Goal: Entertainment & Leisure: Consume media (video, audio)

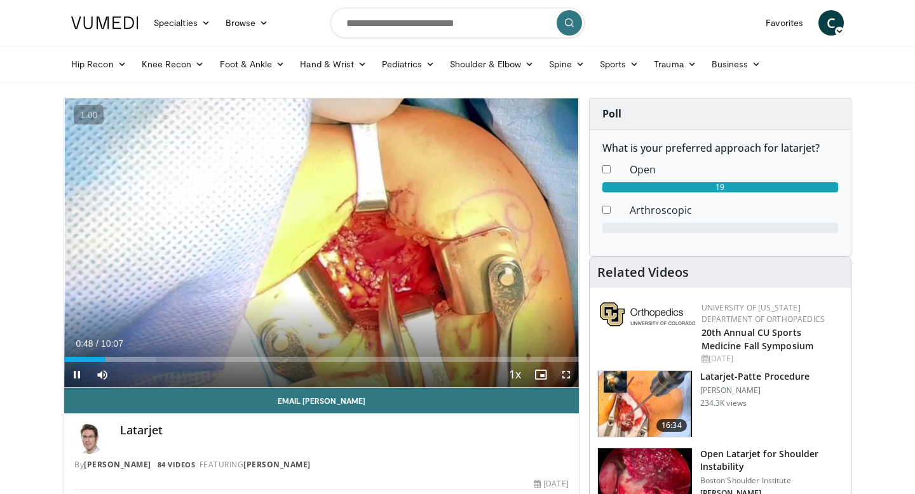
click at [565, 372] on span "Video Player" at bounding box center [565, 374] width 25 height 25
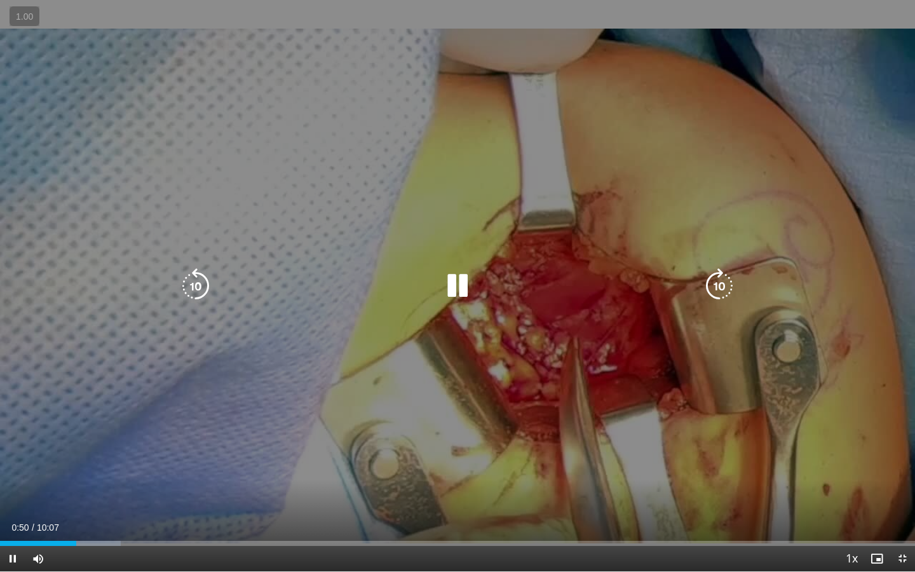
drag, startPoint x: 74, startPoint y: 11, endPoint x: 74, endPoint y: 485, distance: 474.4
click at [74, 11] on video-js "**********" at bounding box center [457, 286] width 915 height 572
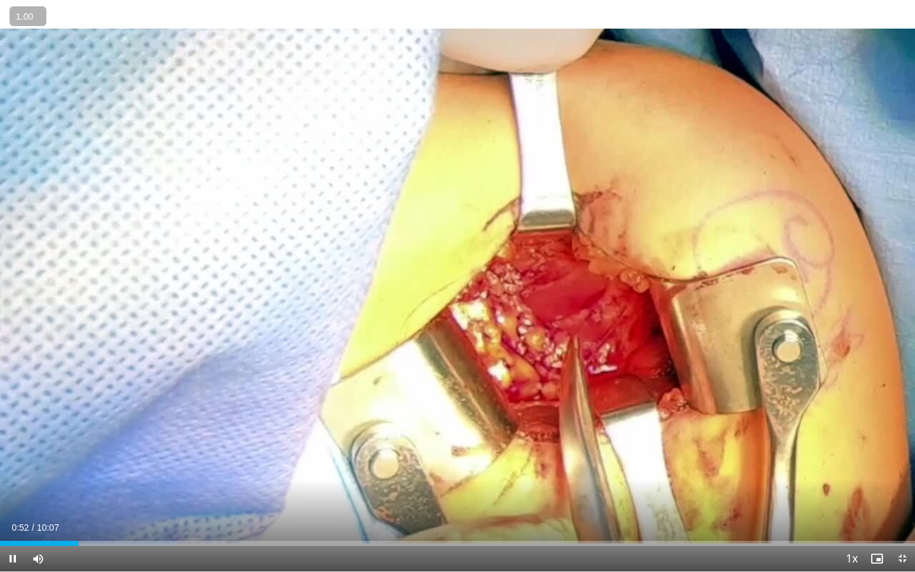
click at [0, 0] on button "+" at bounding box center [0, 0] width 0 height 0
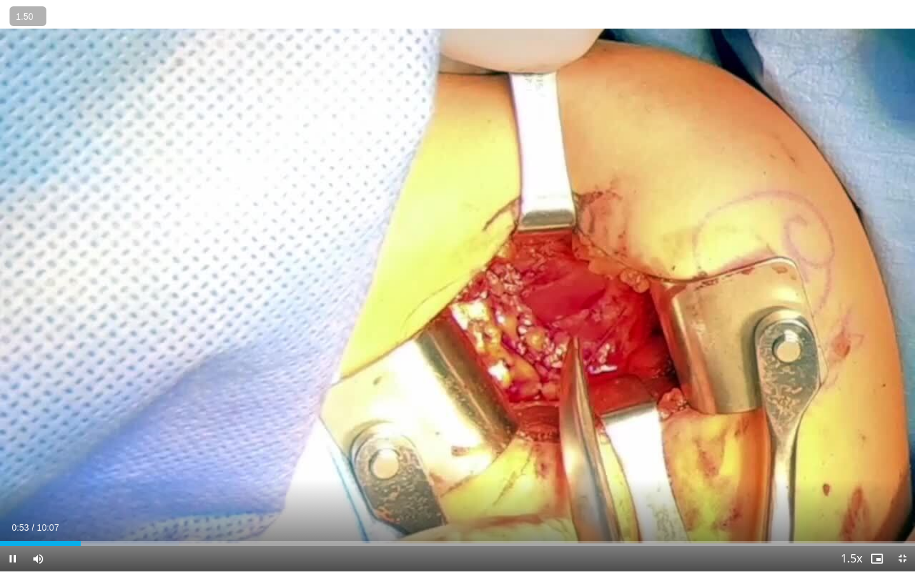
click at [0, 0] on button "+" at bounding box center [0, 0] width 0 height 0
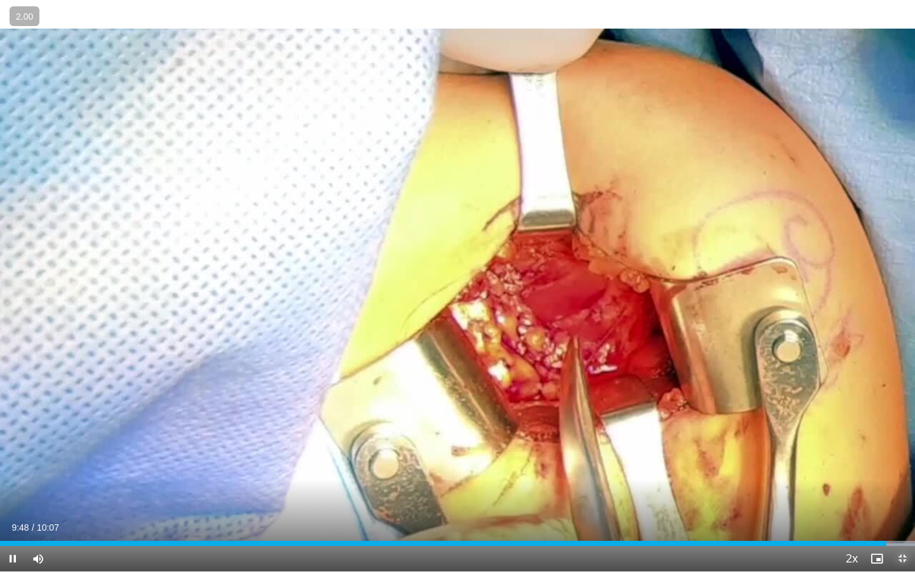
click at [910, 493] on span "Video Player" at bounding box center [901, 558] width 25 height 25
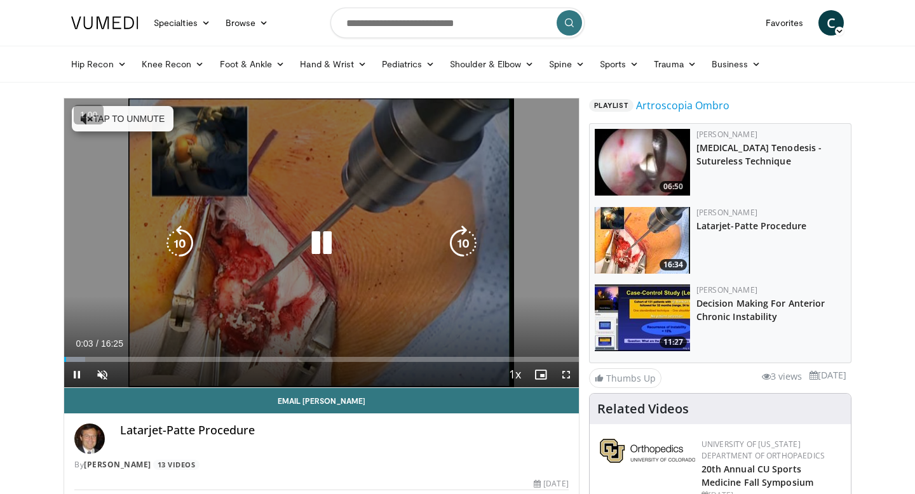
click at [297, 242] on div "Video Player" at bounding box center [321, 243] width 309 height 25
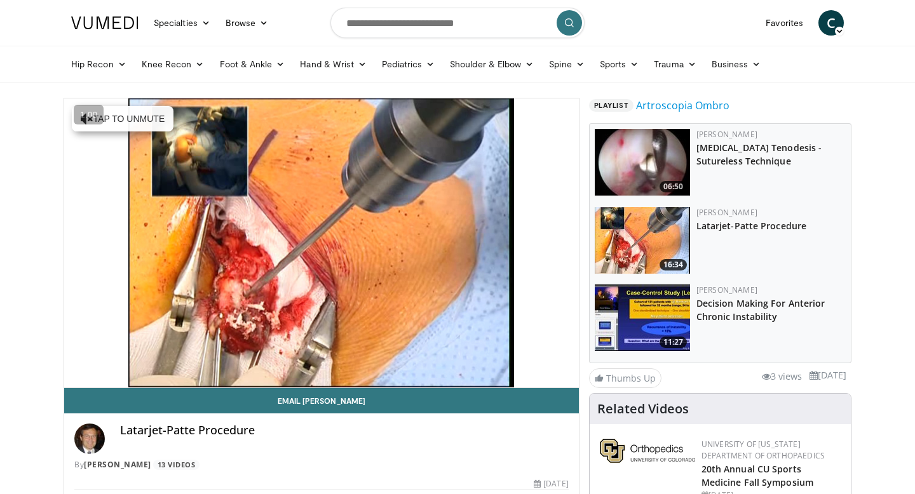
click at [635, 251] on img at bounding box center [641, 240] width 95 height 67
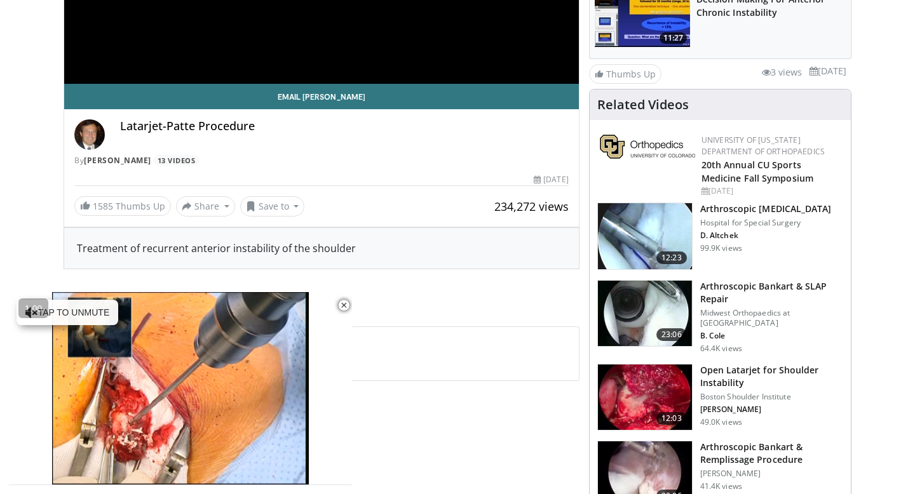
scroll to position [305, 0]
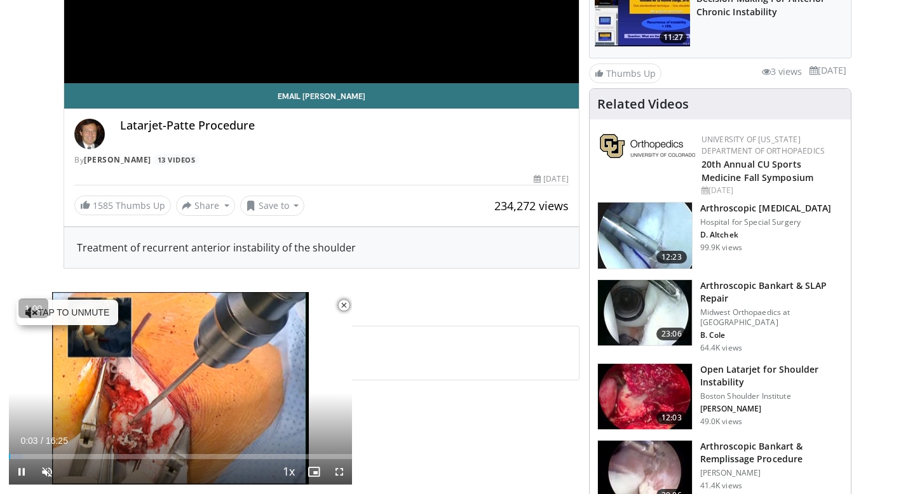
click at [347, 301] on span "Video Player" at bounding box center [343, 305] width 25 height 25
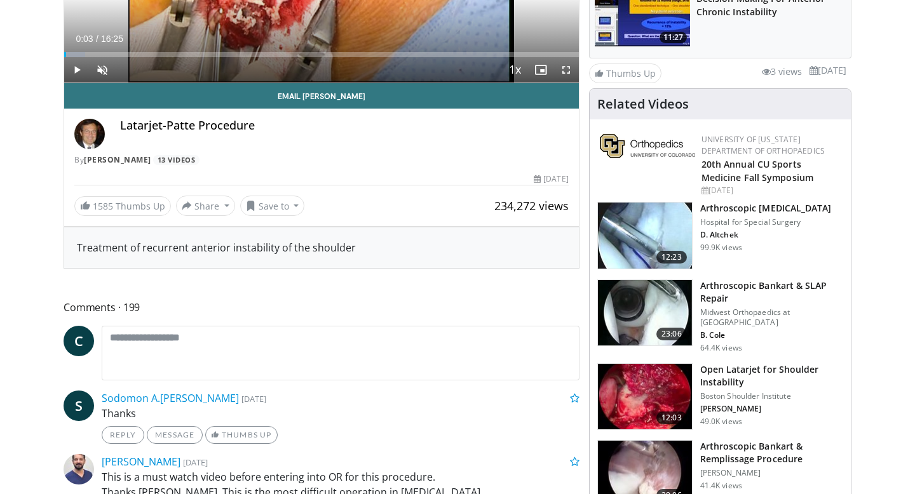
scroll to position [0, 0]
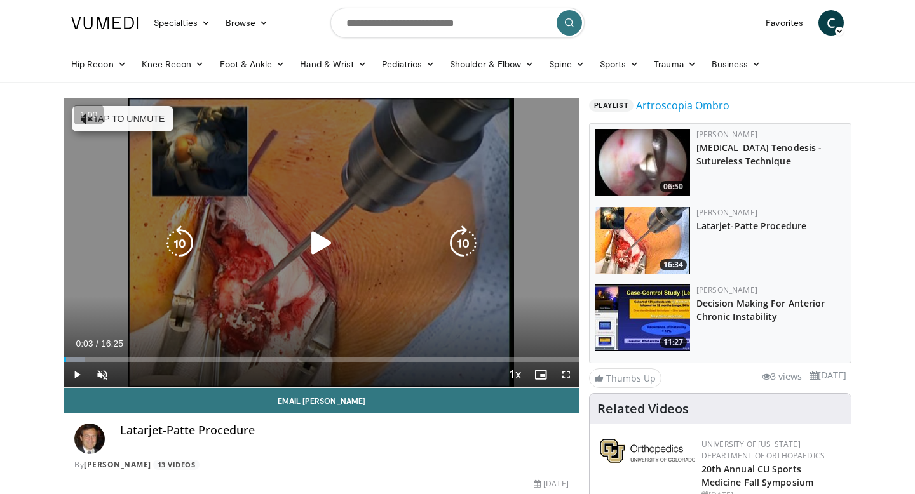
click at [311, 251] on icon "Video Player" at bounding box center [322, 243] width 36 height 36
click at [319, 246] on icon "Video Player" at bounding box center [322, 243] width 36 height 36
click at [409, 277] on div "10 seconds Tap to unmute" at bounding box center [321, 242] width 514 height 289
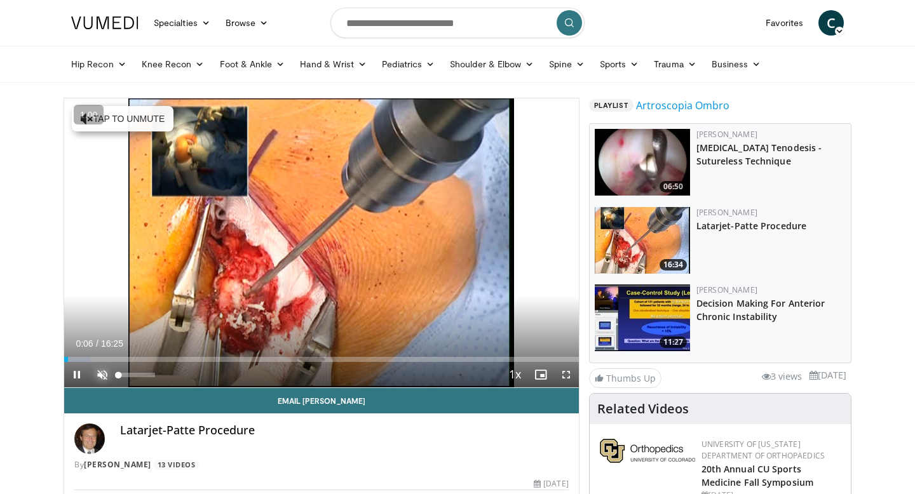
click at [99, 368] on span "Video Player" at bounding box center [102, 374] width 25 height 25
click at [566, 375] on span "Video Player" at bounding box center [565, 374] width 25 height 25
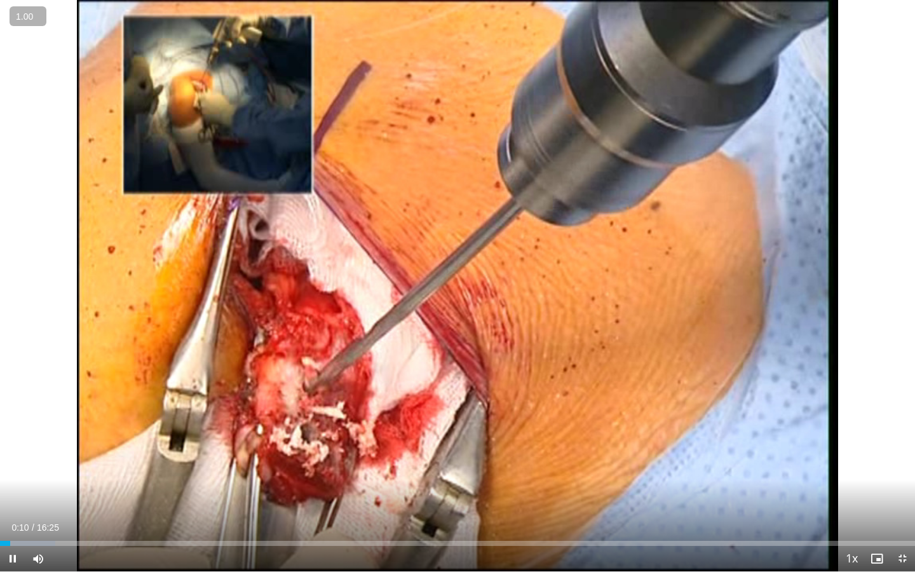
click at [0, 0] on button "+" at bounding box center [0, 0] width 0 height 0
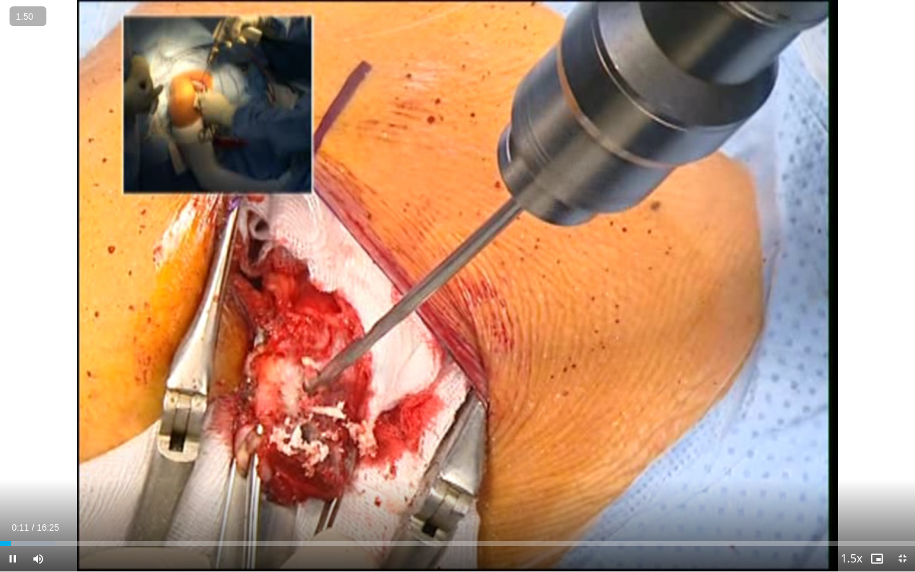
click at [0, 0] on button "+" at bounding box center [0, 0] width 0 height 0
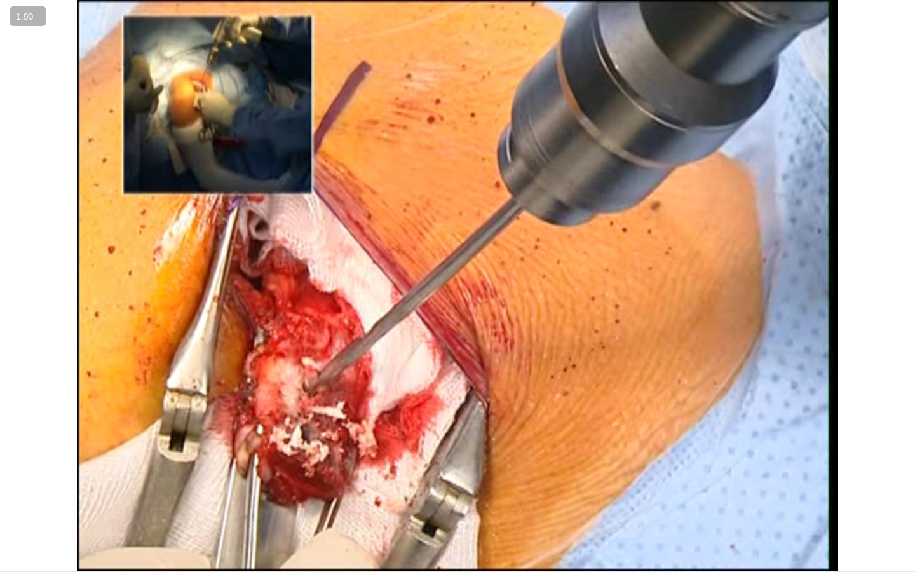
click at [0, 0] on button "+" at bounding box center [0, 0] width 0 height 0
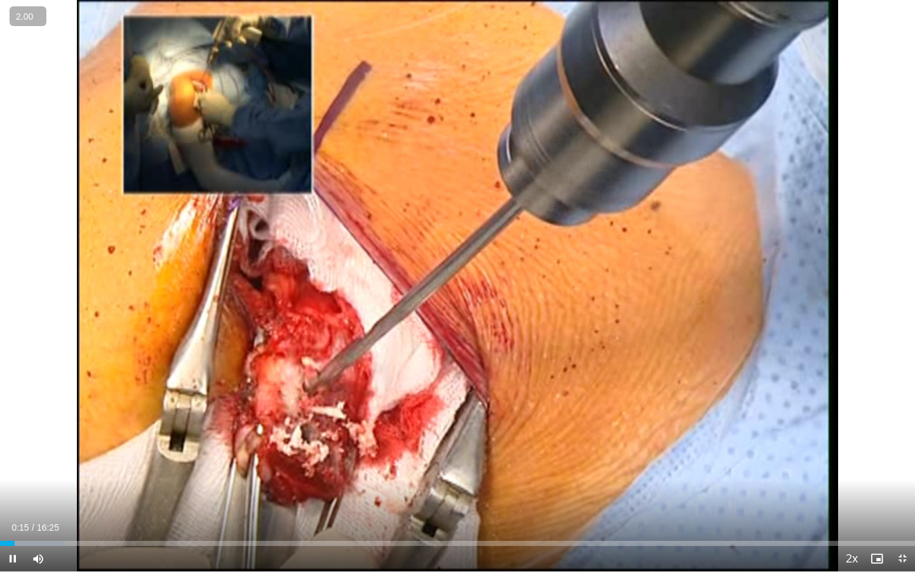
click at [0, 0] on button "−" at bounding box center [0, 0] width 0 height 0
click at [0, 0] on button "+" at bounding box center [0, 0] width 0 height 0
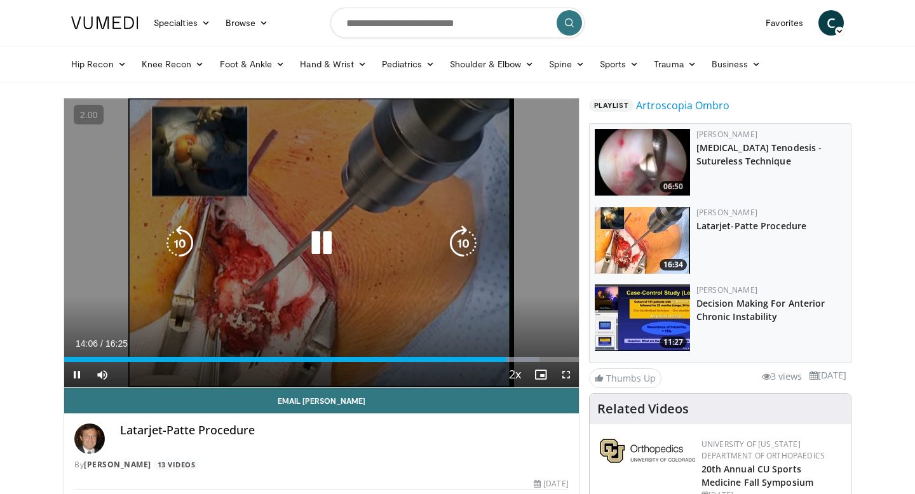
click at [319, 257] on icon "Video Player" at bounding box center [322, 243] width 36 height 36
